Goal: Task Accomplishment & Management: Complete application form

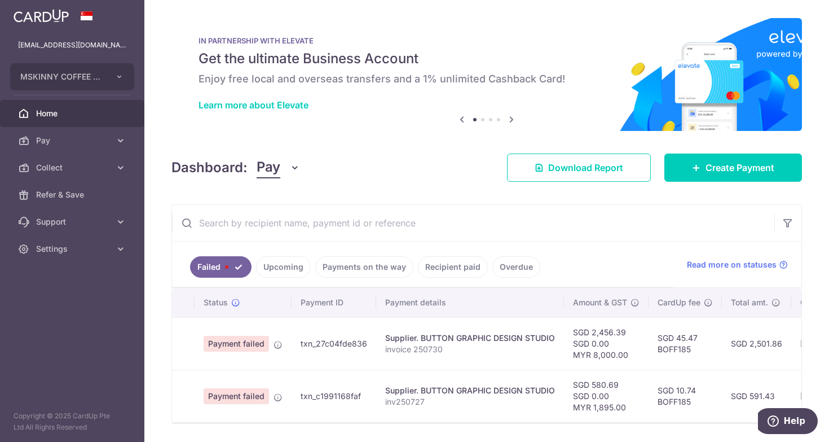
click at [285, 257] on link "Upcoming" at bounding box center [283, 266] width 55 height 21
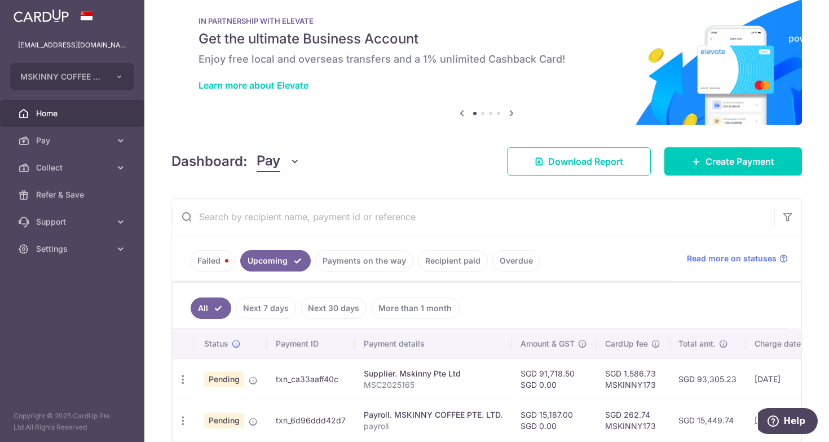
scroll to position [26, 0]
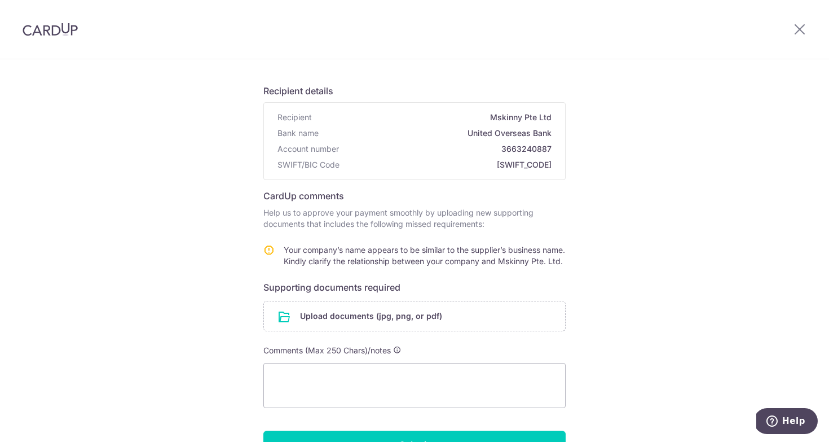
scroll to position [59, 0]
click at [412, 324] on input "file" at bounding box center [414, 315] width 301 height 29
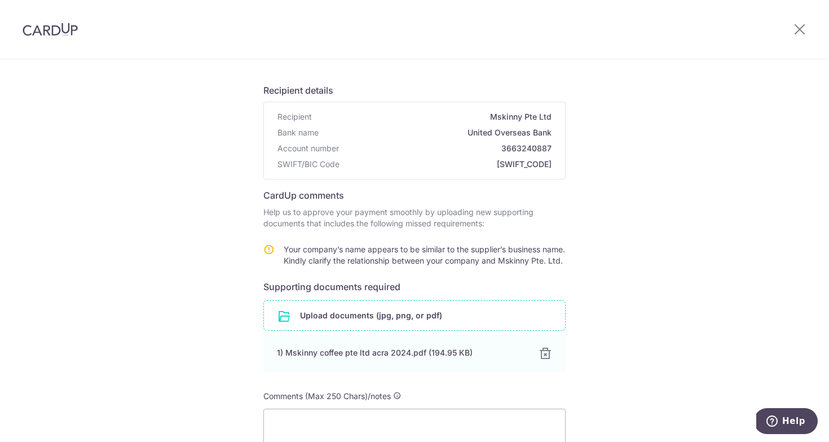
click at [409, 328] on input "file" at bounding box center [414, 315] width 301 height 29
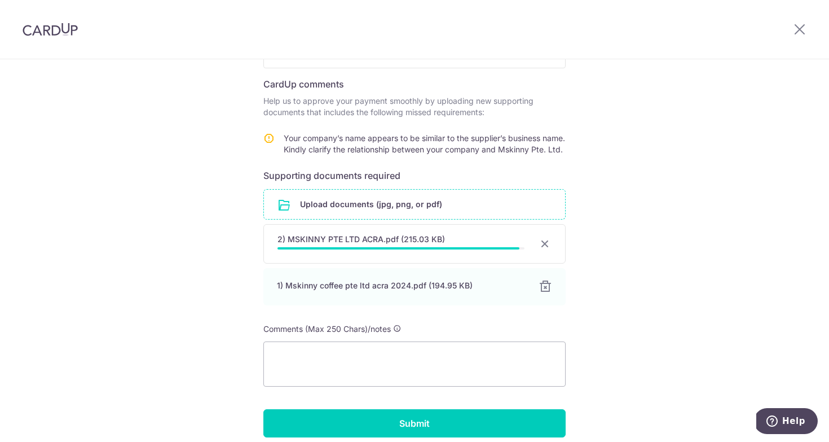
scroll to position [172, 0]
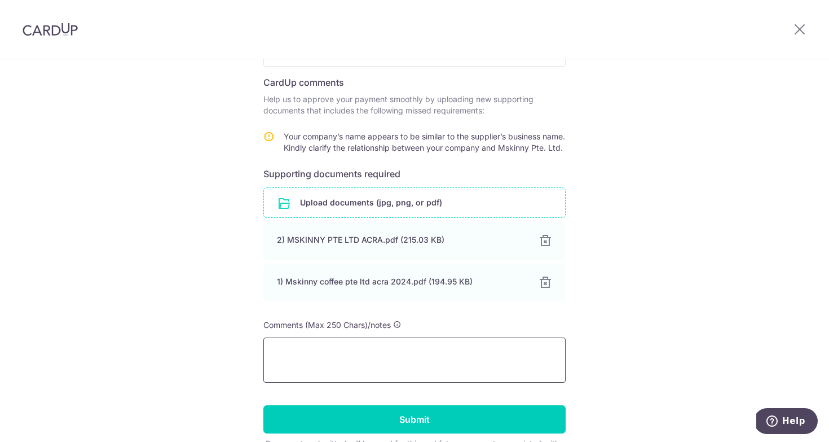
click at [366, 380] on textarea at bounding box center [414, 359] width 302 height 45
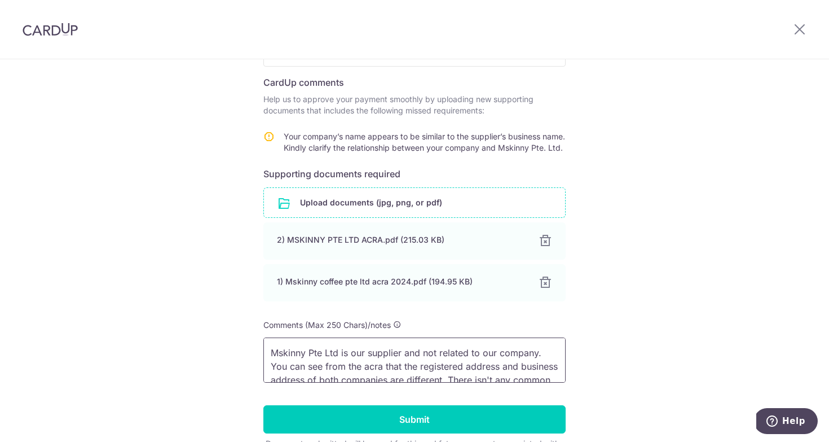
scroll to position [25, 0]
drag, startPoint x: 403, startPoint y: 379, endPoint x: 241, endPoint y: 382, distance: 162.5
click at [263, 382] on textarea "Hi, Mskinny Pte Ltd is our supplier and not related to our company. You can see…" at bounding box center [414, 359] width 302 height 45
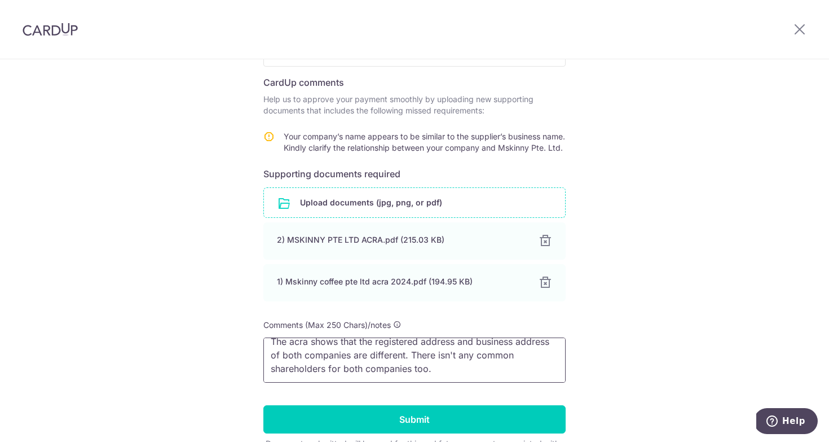
click at [448, 382] on textarea "Hi, Mskinny Pte Ltd is our supplier and not related to our company. The acra sh…" at bounding box center [414, 359] width 302 height 45
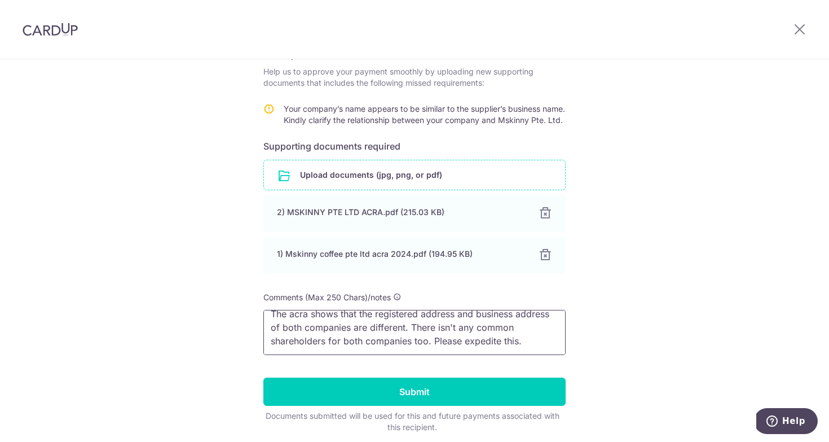
scroll to position [205, 0]
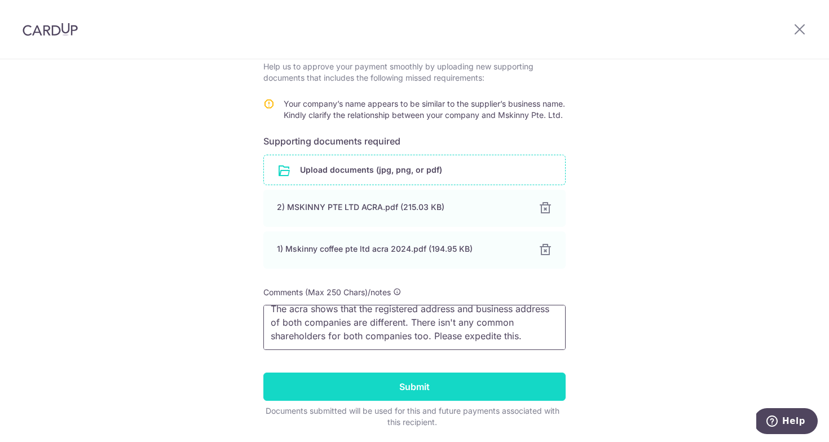
type textarea "Hi, Mskinny Pte Ltd is our supplier and not related to our company. The acra sh…"
click at [430, 396] on input "Submit" at bounding box center [414, 386] width 302 height 28
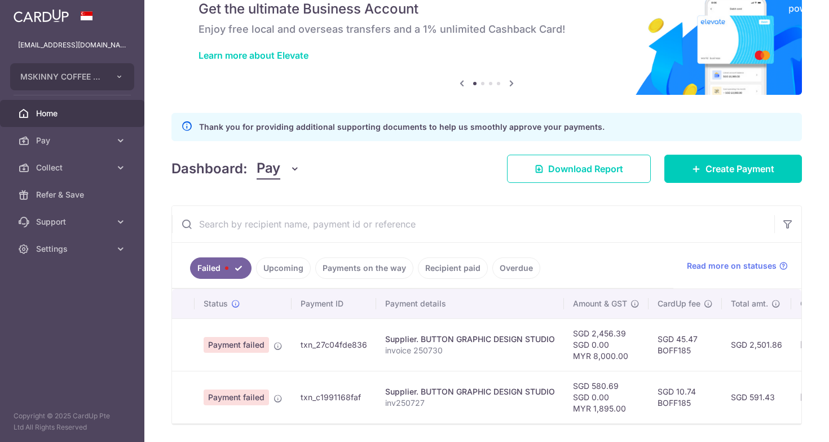
scroll to position [78, 0]
